Goal: Obtain resource: Download file/media

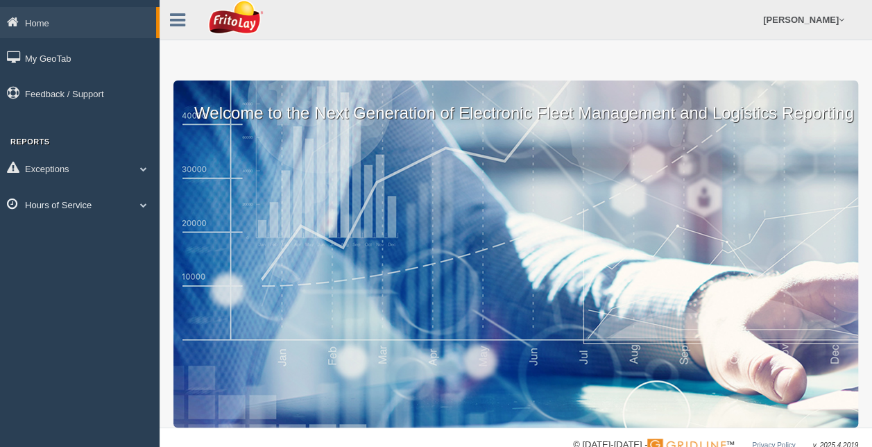
click at [144, 203] on span at bounding box center [144, 204] width 18 height 7
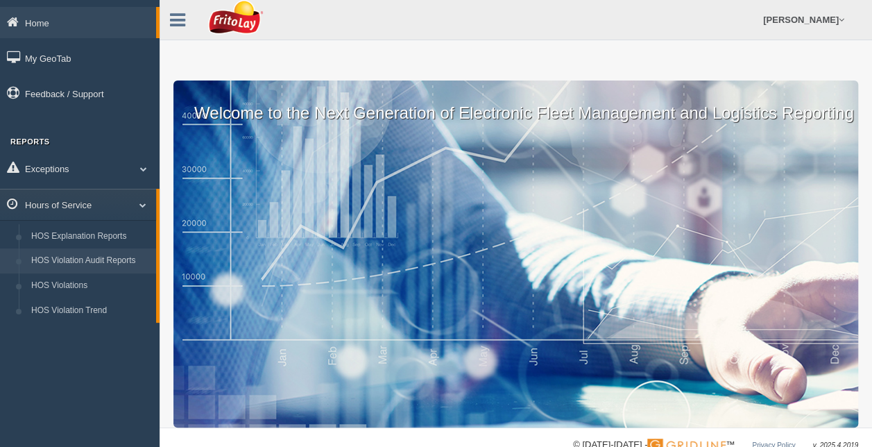
click at [97, 258] on link "HOS Violation Audit Reports" at bounding box center [90, 260] width 131 height 25
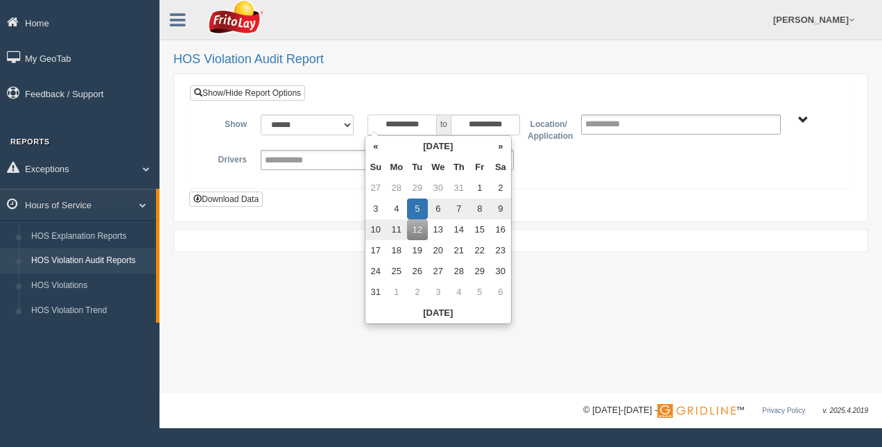
click at [432, 122] on input "**********" at bounding box center [402, 124] width 69 height 21
click at [373, 150] on th "«" at bounding box center [376, 146] width 21 height 21
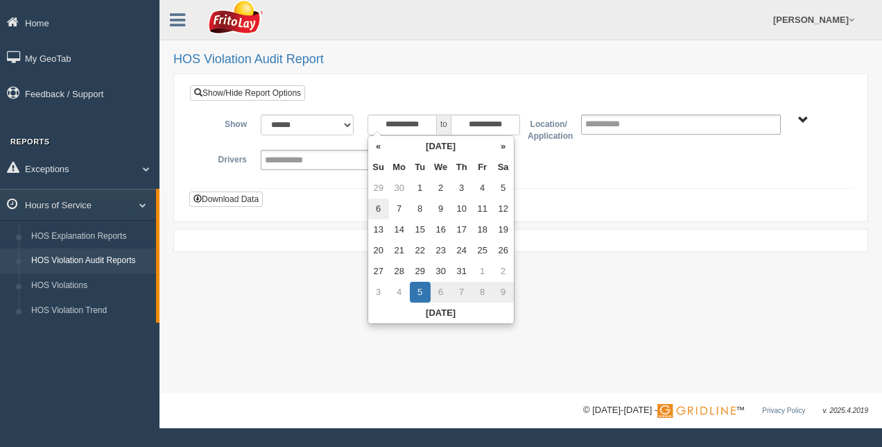
click at [376, 207] on td "6" at bounding box center [378, 208] width 21 height 21
type input "**********"
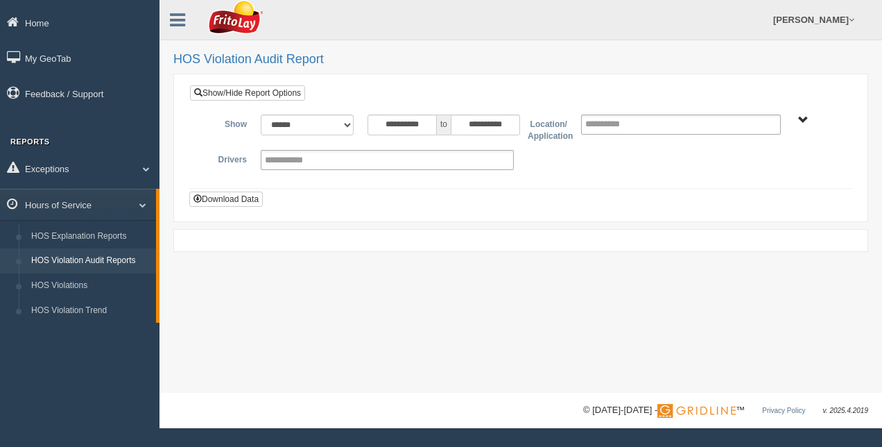
click at [547, 192] on div "**********" at bounding box center [520, 148] width 663 height 126
click at [808, 115] on span "RETAIL SALES" at bounding box center [803, 120] width 10 height 10
click at [766, 170] on button "RETAIL SALES" at bounding box center [765, 169] width 74 height 15
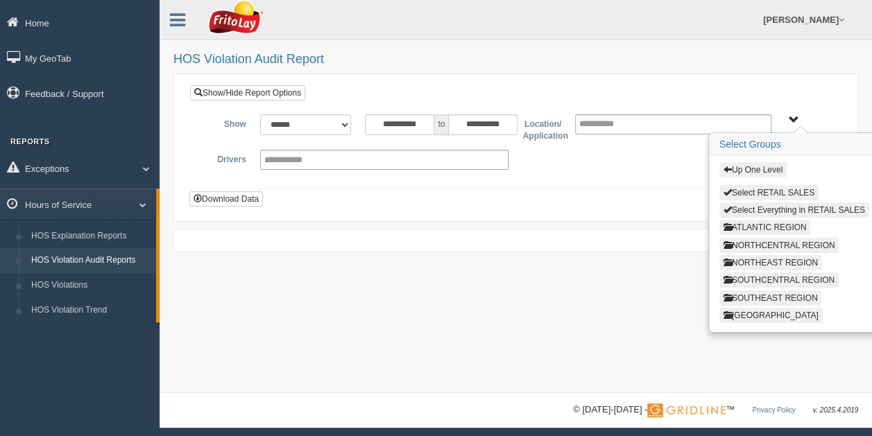
click at [741, 224] on button "ATLANTIC REGION" at bounding box center [765, 227] width 92 height 15
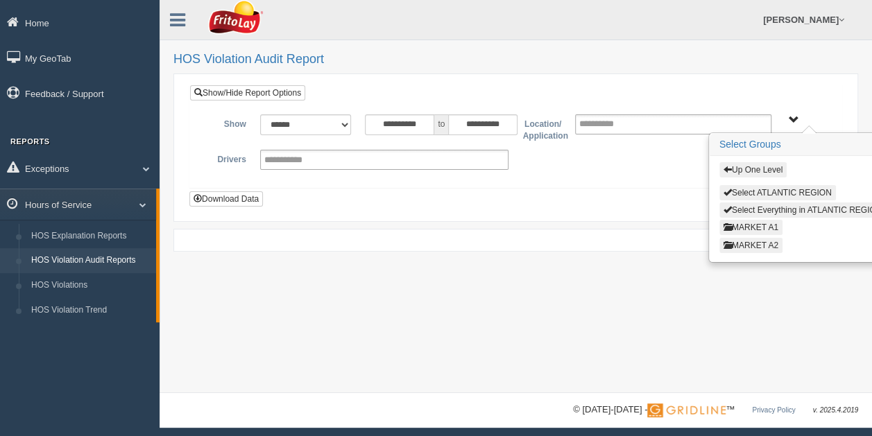
click at [742, 243] on button "MARKET A2" at bounding box center [750, 245] width 63 height 15
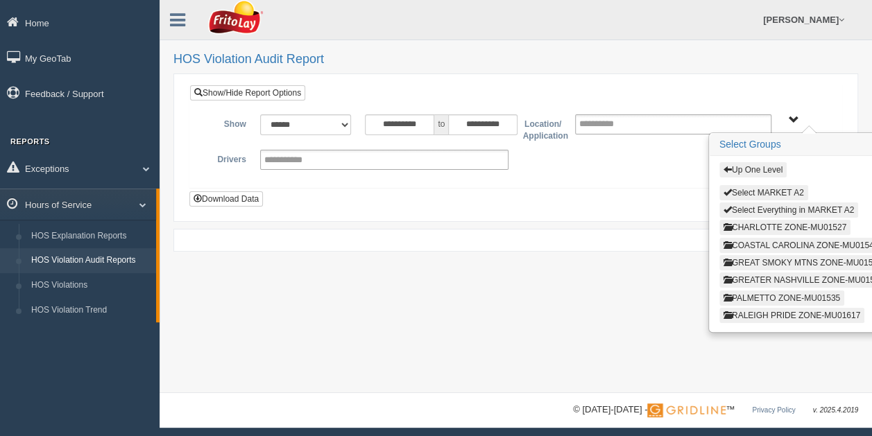
click at [746, 294] on button "PALMETTO ZONE-MU01535" at bounding box center [781, 298] width 125 height 15
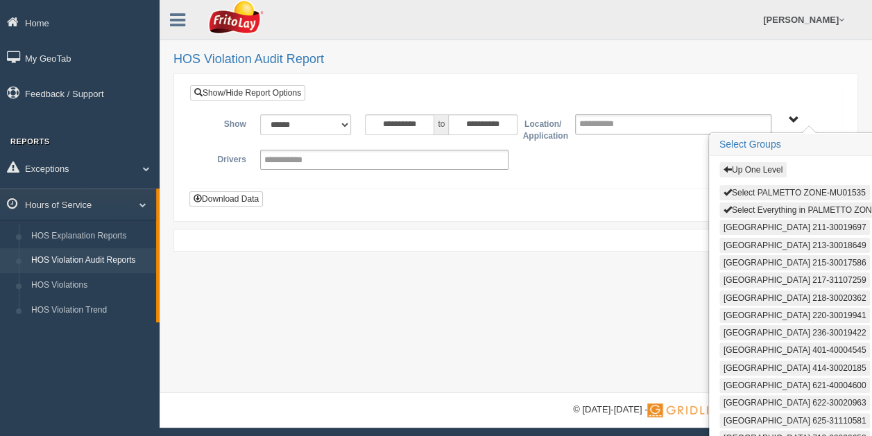
click at [787, 205] on button "Select Everything in PALMETTO ZONE-MU01535" at bounding box center [819, 210] width 201 height 15
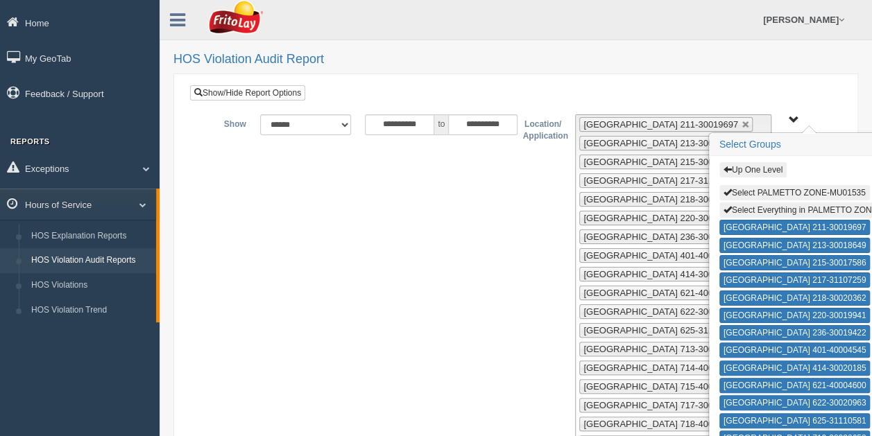
click at [791, 116] on span "Up One Level Select PALMETTO ZONE-MU01535 Select Everything in [GEOGRAPHIC_DATA…" at bounding box center [794, 120] width 10 height 10
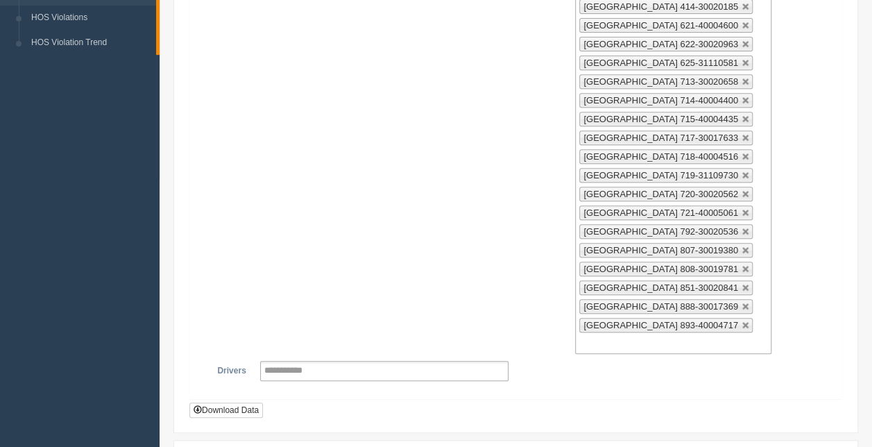
scroll to position [309, 0]
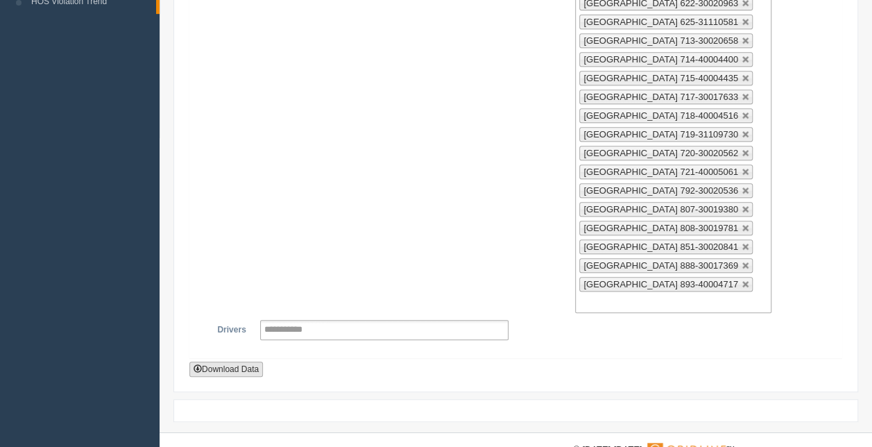
click at [232, 361] on button "Download Data" at bounding box center [226, 368] width 74 height 15
